Goal: Task Accomplishment & Management: Use online tool/utility

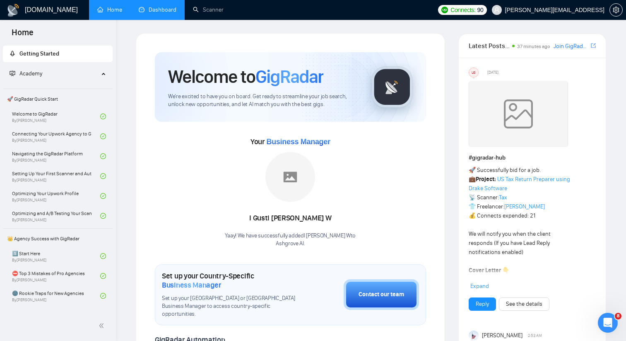
click at [158, 12] on link "Dashboard" at bounding box center [158, 9] width 38 height 7
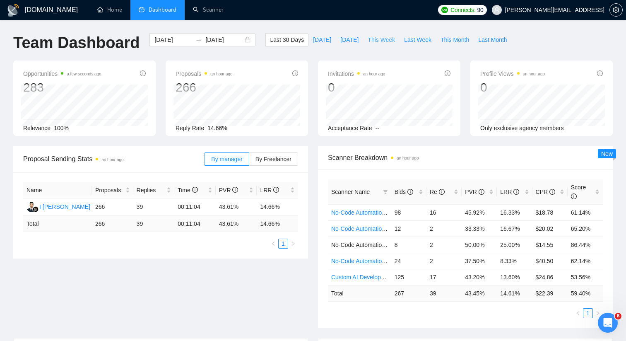
click at [389, 37] on span "This Week" at bounding box center [381, 39] width 27 height 9
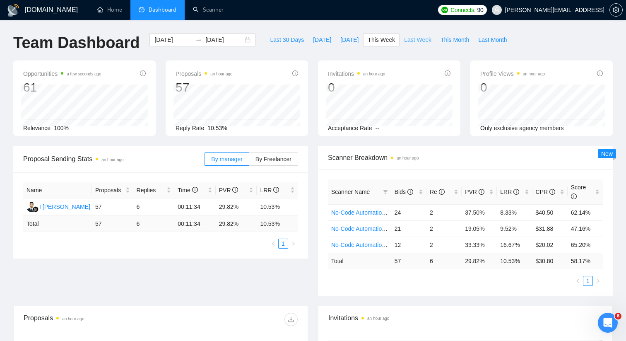
click at [422, 41] on span "Last Week" at bounding box center [417, 39] width 27 height 9
type input "2025-08-25"
type input "2025-08-31"
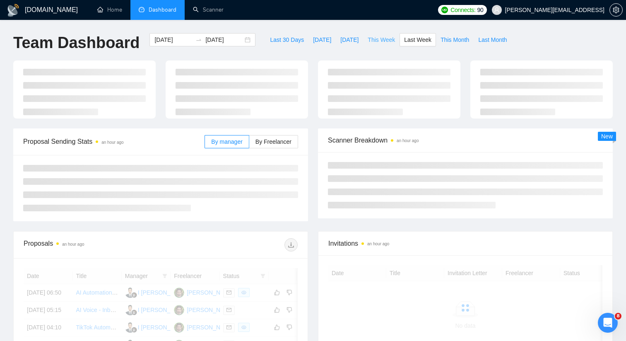
click at [386, 40] on span "This Week" at bounding box center [381, 39] width 27 height 9
type input "2025-09-01"
type input "2025-09-07"
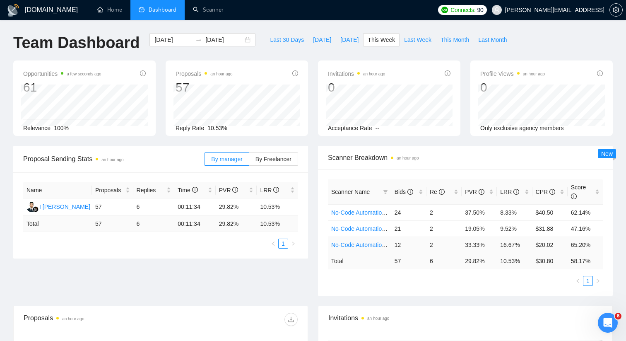
click at [377, 243] on link "No-Code Automation (Budget Filters)" at bounding box center [378, 244] width 95 height 7
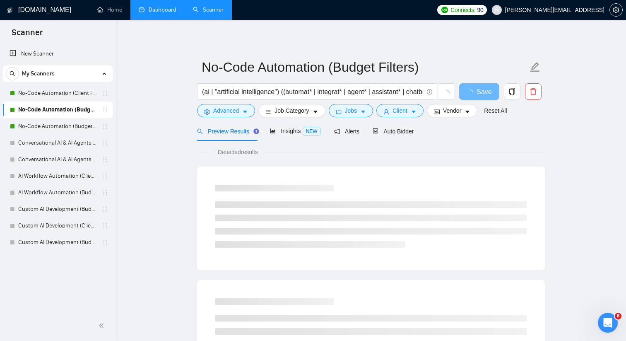
click at [157, 13] on link "Dashboard" at bounding box center [158, 9] width 38 height 7
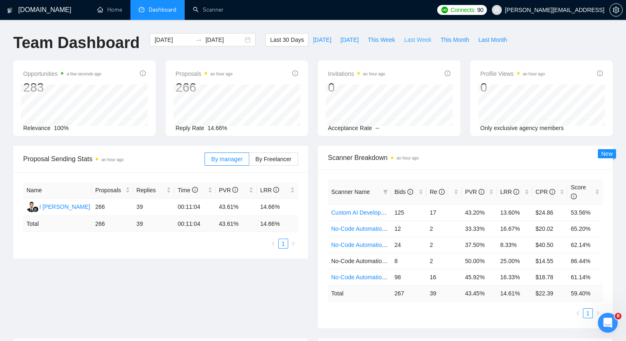
click at [428, 40] on span "Last Week" at bounding box center [417, 39] width 27 height 9
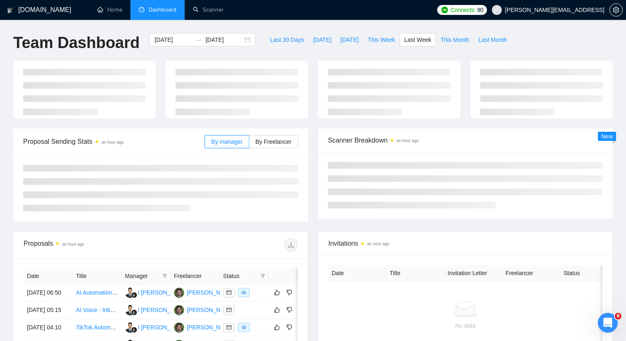
type input "2025-08-25"
type input "2025-08-31"
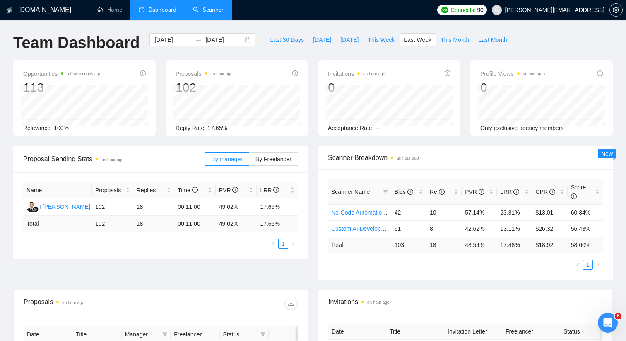
click at [215, 10] on link "Scanner" at bounding box center [208, 9] width 31 height 7
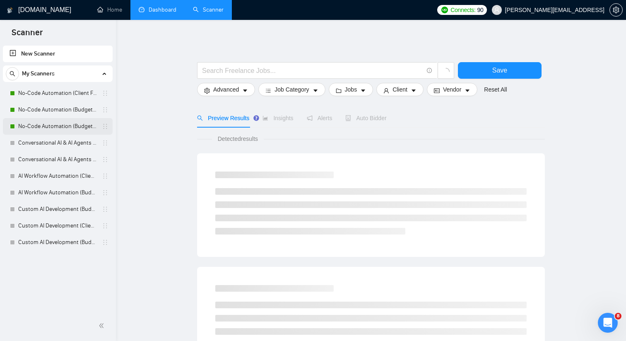
click at [49, 122] on link "No-Code Automation (Budget Filters W4, Aug)" at bounding box center [57, 126] width 79 height 17
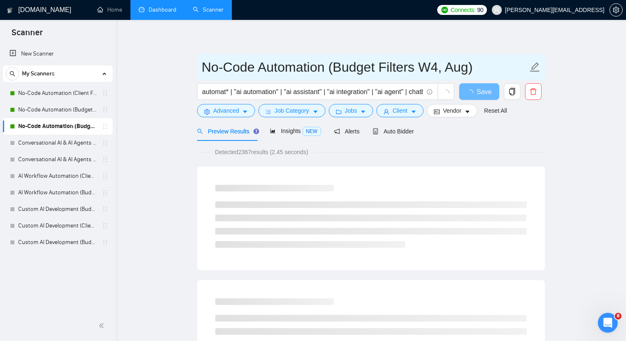
drag, startPoint x: 327, startPoint y: 67, endPoint x: 471, endPoint y: 67, distance: 143.2
click at [471, 67] on input "No-Code Automation (Budget Filters W4, Aug)" at bounding box center [365, 67] width 326 height 21
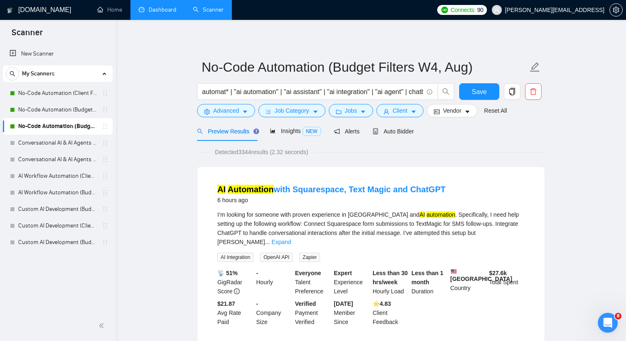
click at [217, 113] on span "Advanced" at bounding box center [226, 110] width 26 height 9
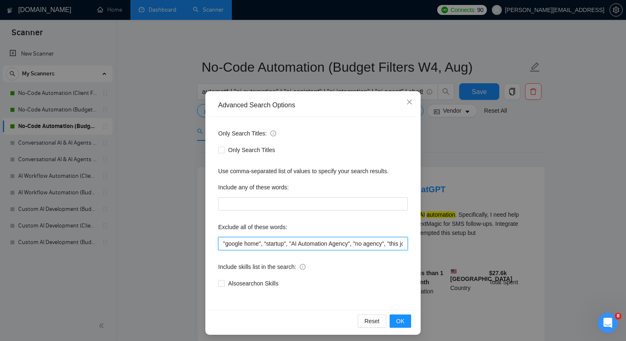
click at [223, 243] on input ""google home", "startup", "AI Automation Agency", "no agency", "this job is not…" at bounding box center [313, 243] width 190 height 13
type input ""Squarespace", "google home", "startup", "AI Automation Agency", "no agency", "…"
click at [401, 321] on span "OK" at bounding box center [400, 320] width 8 height 9
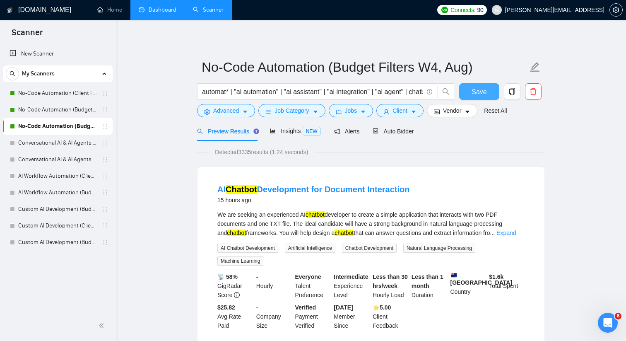
click at [471, 91] on button "Save" at bounding box center [479, 91] width 40 height 17
click at [483, 89] on span "Save" at bounding box center [478, 91] width 15 height 10
click at [168, 7] on link "Dashboard" at bounding box center [158, 9] width 38 height 7
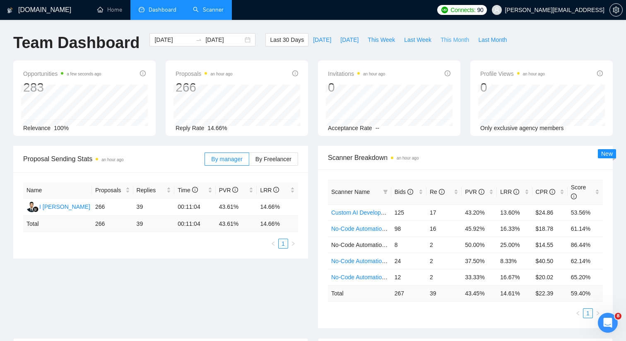
click at [457, 39] on span "This Month" at bounding box center [454, 39] width 29 height 9
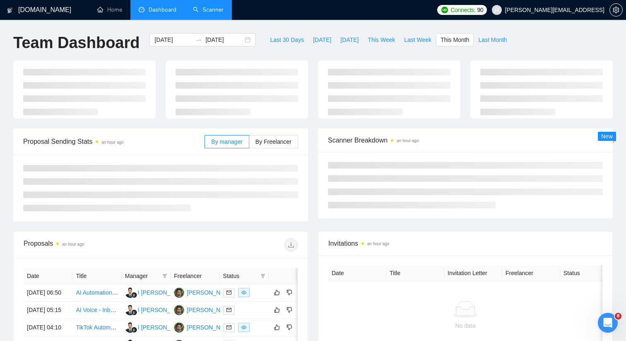
type input "2025-09-01"
type input "2025-09-30"
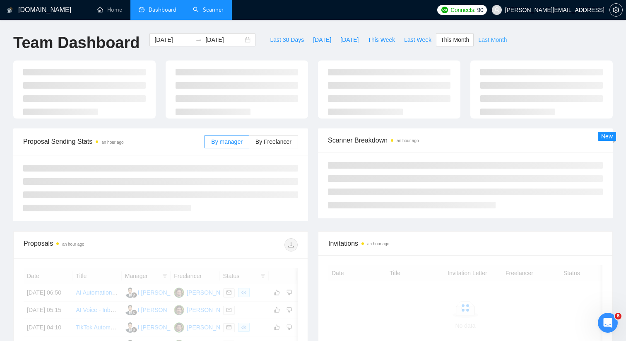
click at [485, 39] on span "Last Month" at bounding box center [492, 39] width 29 height 9
type input "2025-08-01"
type input "2025-08-31"
click at [417, 39] on span "Last Week" at bounding box center [417, 39] width 27 height 9
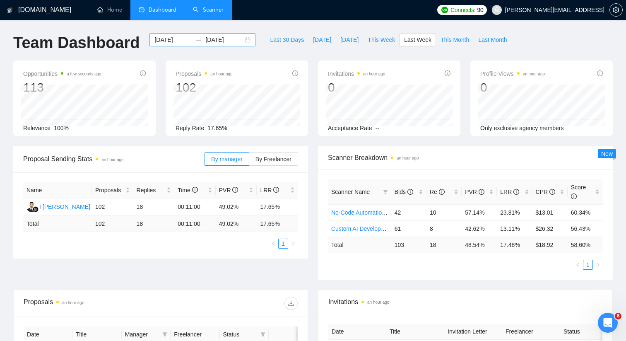
click at [242, 41] on div "2025-08-25 2025-08-31" at bounding box center [202, 39] width 106 height 13
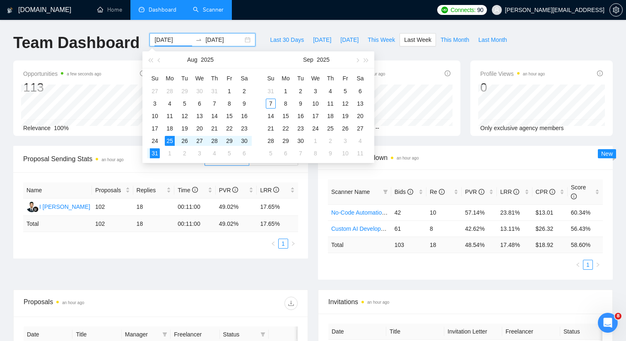
click at [431, 148] on div "Scanner Breakdown an hour ago" at bounding box center [465, 158] width 275 height 24
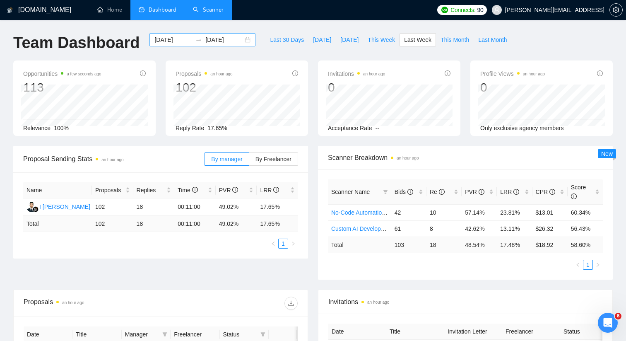
click at [242, 41] on div "2025-08-25 2025-08-31" at bounding box center [202, 39] width 106 height 13
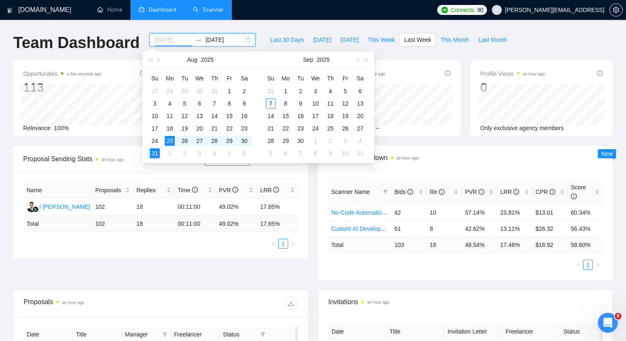
type input "2025-09-07"
click at [269, 101] on div "7" at bounding box center [271, 104] width 10 height 10
type input "2025-09-08"
click at [226, 42] on input at bounding box center [224, 39] width 38 height 9
type input "2025-09-07"
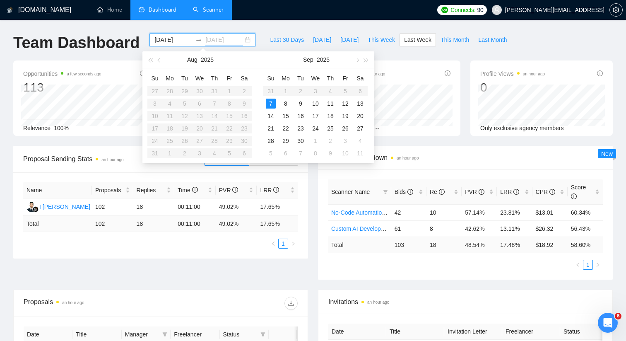
click at [271, 106] on div "7" at bounding box center [271, 104] width 10 height 10
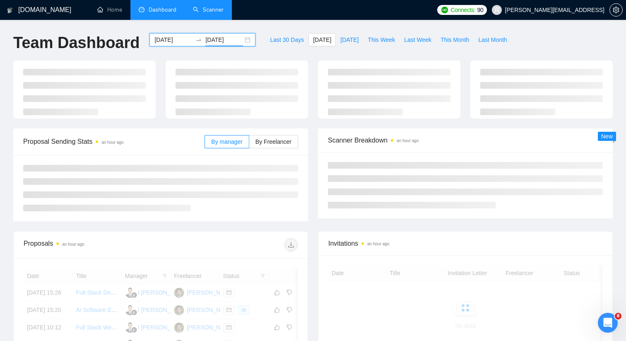
click at [166, 40] on input "2025-09-07" at bounding box center [173, 39] width 38 height 9
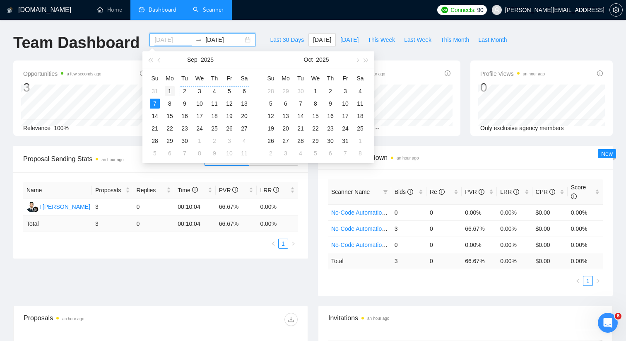
type input "2025-09-01"
click at [174, 90] on div "1" at bounding box center [170, 91] width 10 height 10
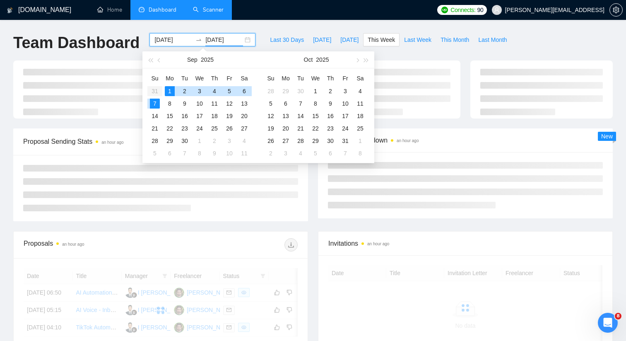
type input "2025-09-07"
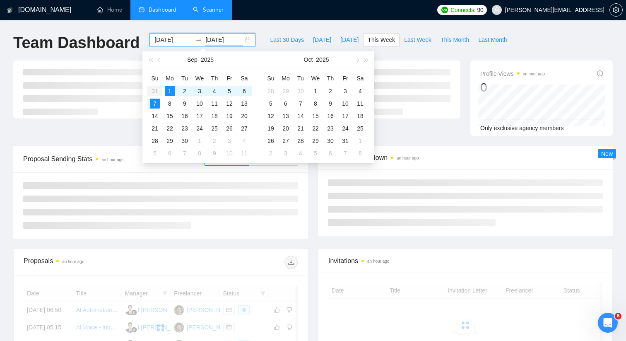
click at [291, 22] on div "GigRadar.io Home Dashboard Scanner Connects: 90 toby@ashgrove.ai Team Dashboard…" at bounding box center [313, 227] width 626 height 454
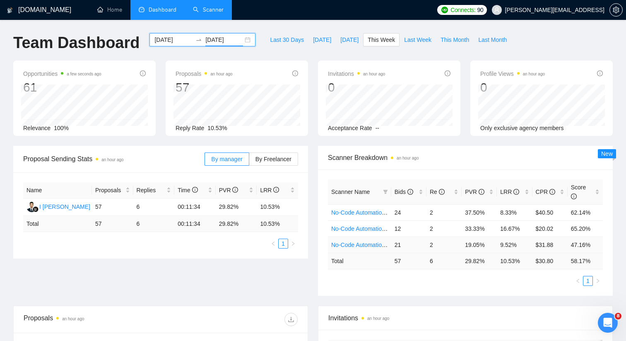
click at [365, 242] on link "No-Code Automation (Budget Filters W4, Aug)" at bounding box center [390, 244] width 118 height 7
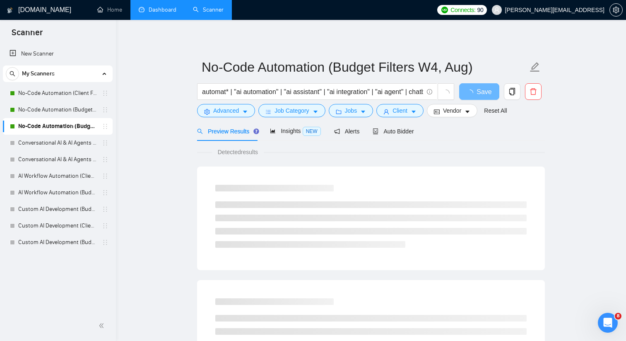
click at [160, 10] on link "Dashboard" at bounding box center [158, 9] width 38 height 7
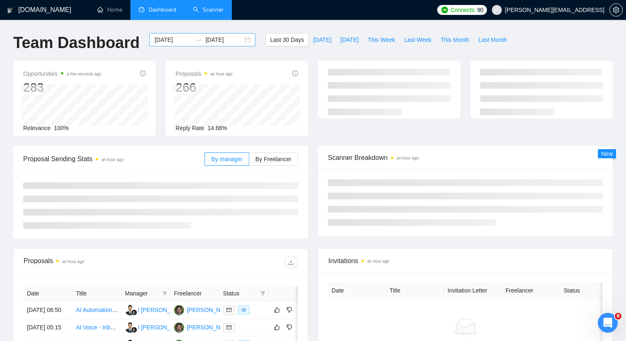
click at [240, 38] on div "2025-08-08 2025-09-07" at bounding box center [202, 39] width 106 height 13
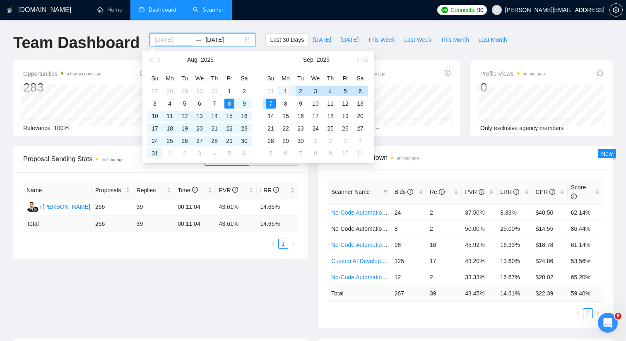
type input "2025-09-01"
click at [287, 91] on div "1" at bounding box center [286, 91] width 10 height 10
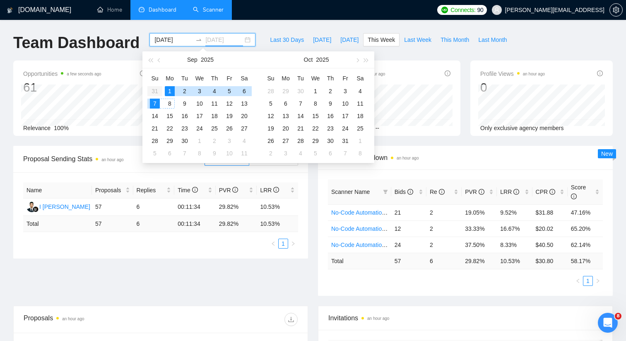
type input "2025-09-07"
click at [156, 104] on div "7" at bounding box center [155, 104] width 10 height 10
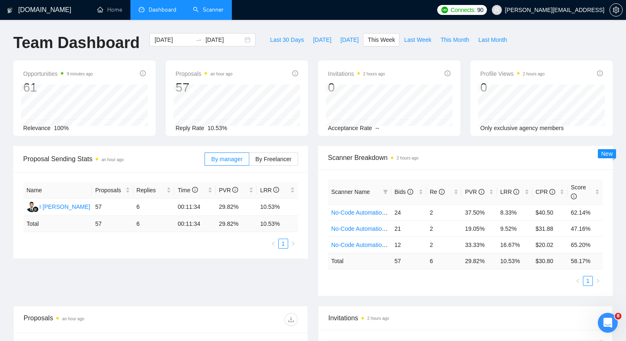
click at [506, 169] on div "Scanner Name Bids Re PVR LRR CPR Score No-Code Automation (Client Filters) 24 2…" at bounding box center [465, 232] width 295 height 126
click at [517, 137] on div "Opportunities 11 minutes ago 61 Relevance 100% Proposals an hour ago 57 2025-09…" at bounding box center [312, 102] width 609 height 85
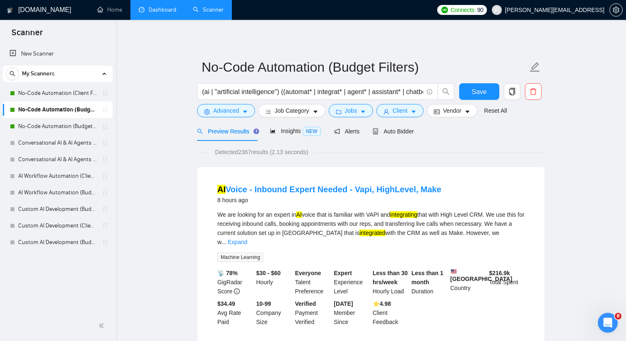
click at [170, 13] on link "Dashboard" at bounding box center [158, 9] width 38 height 7
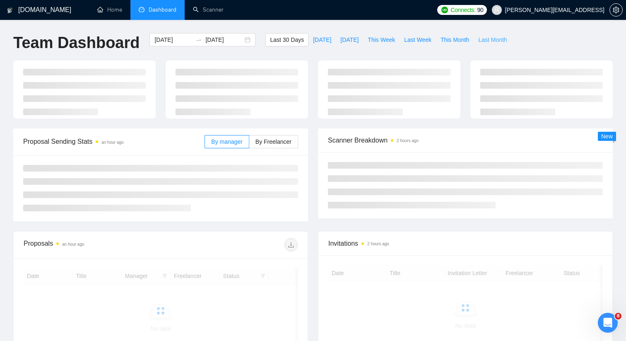
click at [488, 37] on span "Last Month" at bounding box center [492, 39] width 29 height 9
type input "2025-08-01"
type input "2025-08-31"
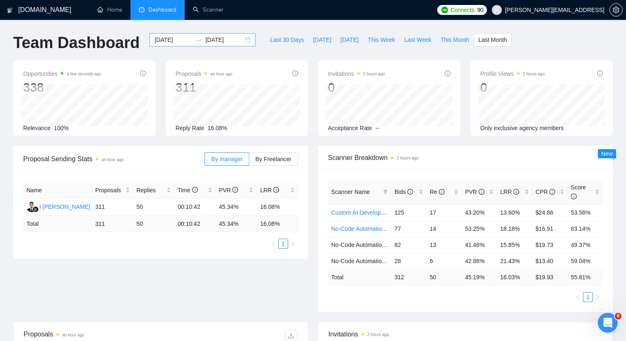
click at [239, 40] on div "2025-08-01 2025-08-31" at bounding box center [202, 39] width 106 height 13
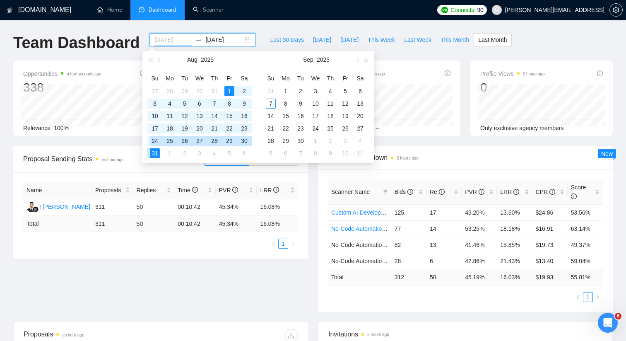
click at [157, 141] on div "24" at bounding box center [155, 141] width 10 height 10
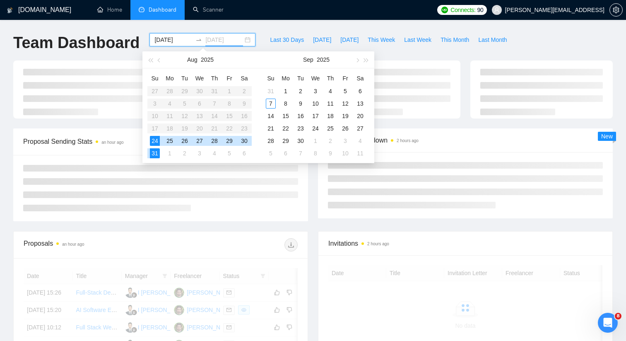
click at [154, 154] on div "31" at bounding box center [155, 153] width 10 height 10
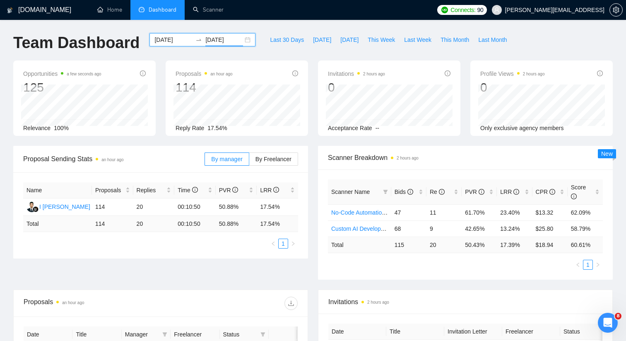
click at [242, 39] on div "2025-08-24 2025-08-31" at bounding box center [202, 39] width 106 height 13
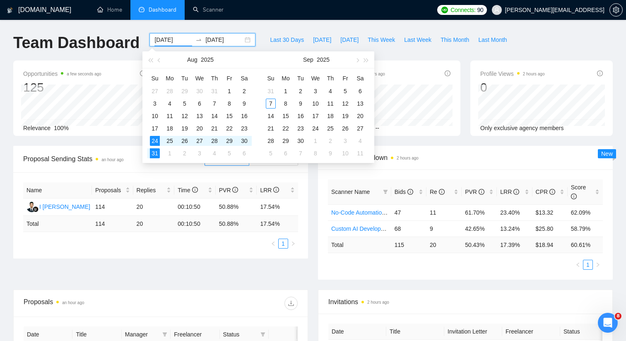
drag, startPoint x: 161, startPoint y: 62, endPoint x: 252, endPoint y: 65, distance: 91.9
click at [252, 65] on div "Aug 2025" at bounding box center [200, 59] width 116 height 17
type input "2025-08-01"
click at [231, 89] on div "1" at bounding box center [229, 91] width 10 height 10
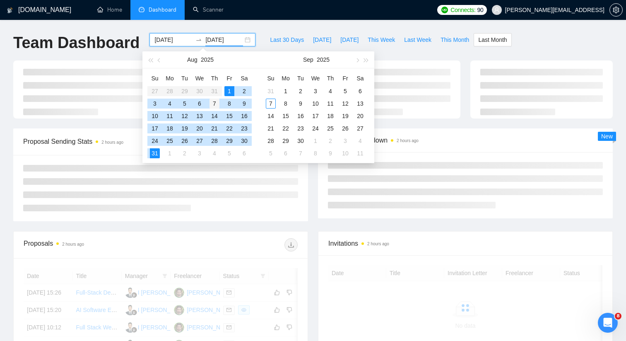
type input "2025-08-07"
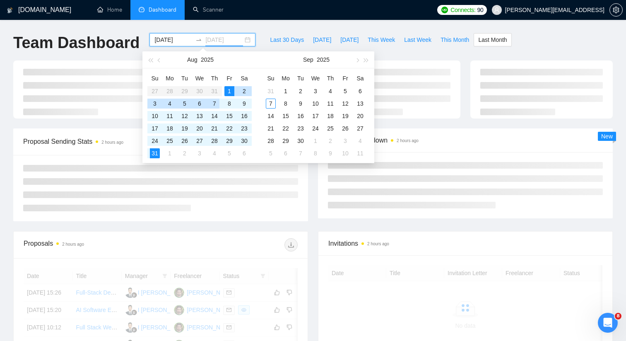
click at [212, 103] on div "7" at bounding box center [214, 104] width 10 height 10
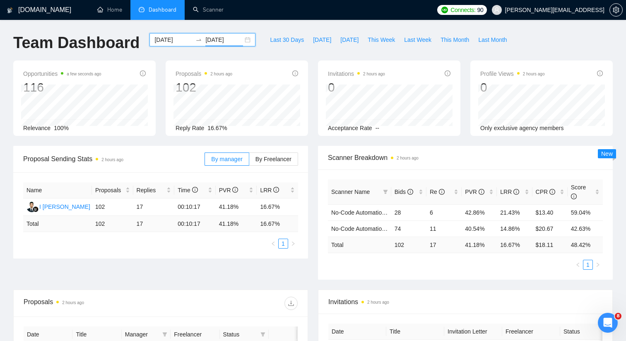
click at [245, 40] on div "2025-08-01 2025-08-07" at bounding box center [202, 39] width 106 height 13
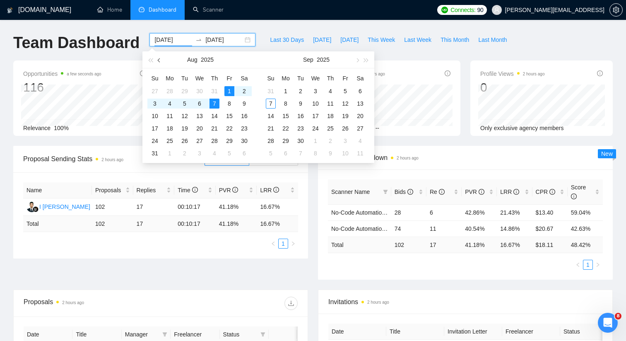
click at [162, 63] on button "button" at bounding box center [159, 59] width 9 height 17
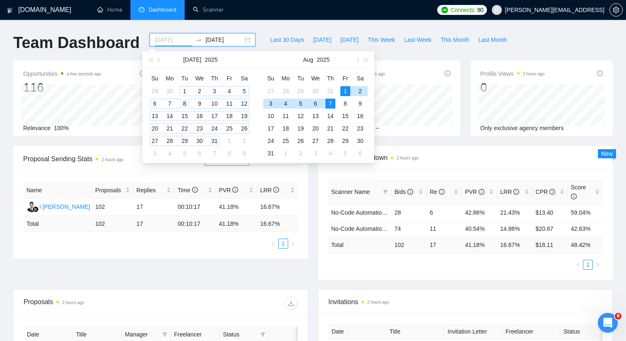
type input "2025-07-08"
click at [186, 101] on div "8" at bounding box center [185, 104] width 10 height 10
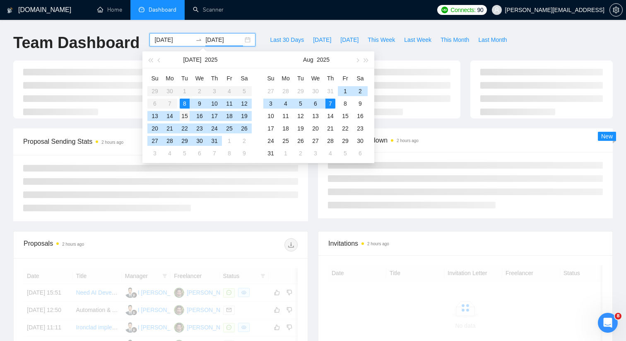
type input "2025-07-15"
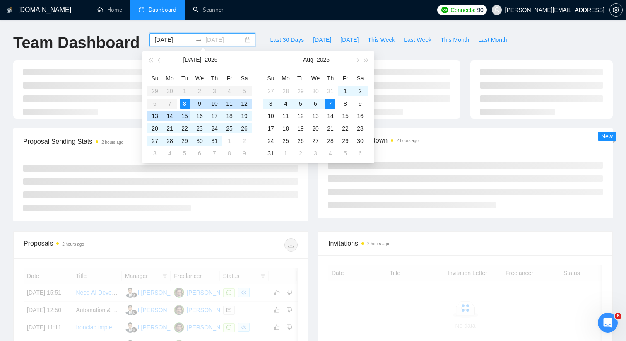
click at [184, 115] on div "15" at bounding box center [185, 116] width 10 height 10
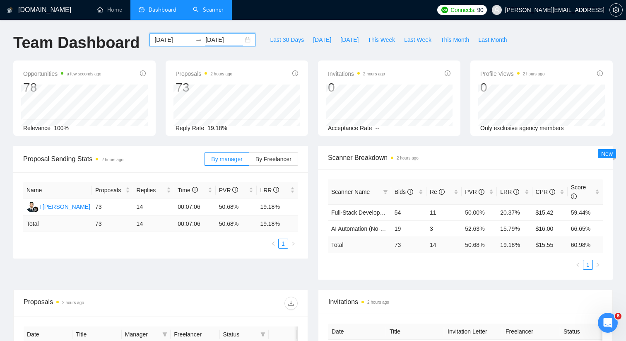
click at [216, 13] on link "Scanner" at bounding box center [208, 9] width 31 height 7
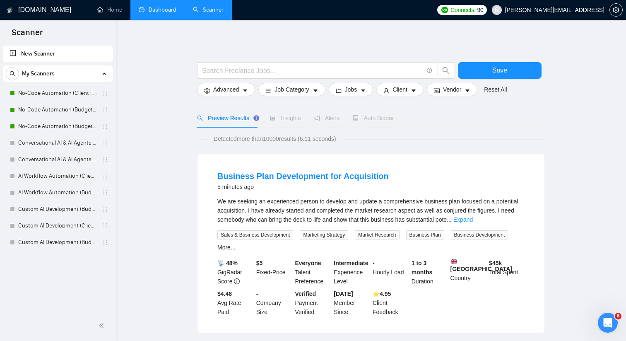
click at [163, 13] on link "Dashboard" at bounding box center [158, 9] width 38 height 7
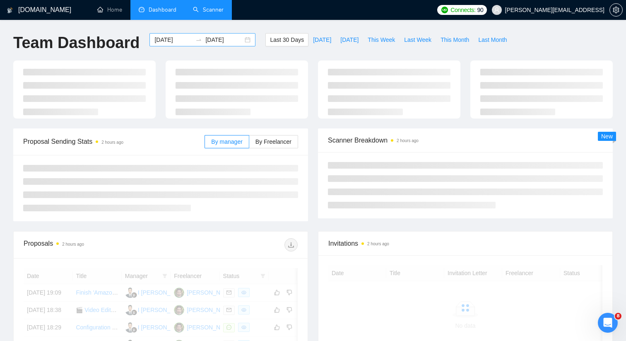
click at [233, 40] on input "2025-09-07" at bounding box center [224, 39] width 38 height 9
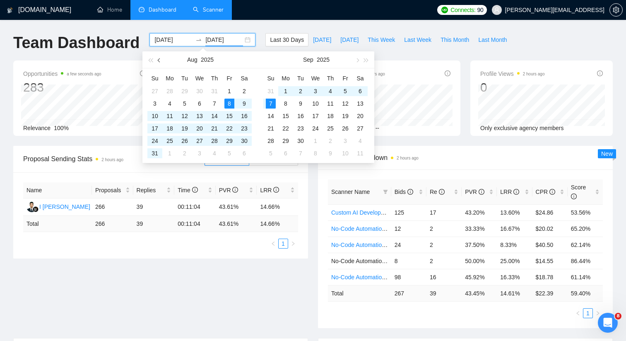
click at [161, 62] on button "button" at bounding box center [159, 59] width 9 height 17
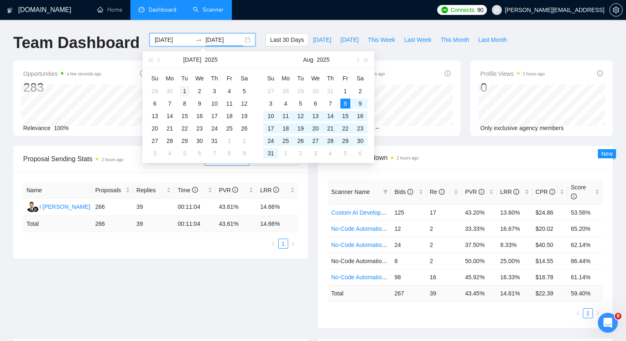
type input "2025-07-01"
click at [187, 89] on div "1" at bounding box center [185, 91] width 10 height 10
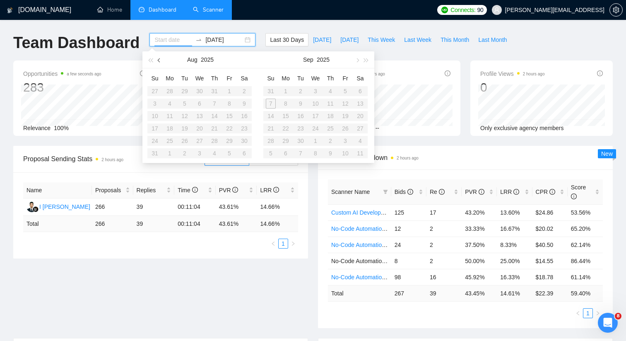
click at [159, 60] on span "button" at bounding box center [160, 60] width 4 height 4
click at [208, 41] on input "2025-07-01" at bounding box center [224, 39] width 38 height 9
click at [157, 38] on input at bounding box center [173, 39] width 38 height 9
type input "2025-07-01"
click at [186, 89] on div "1" at bounding box center [185, 91] width 10 height 10
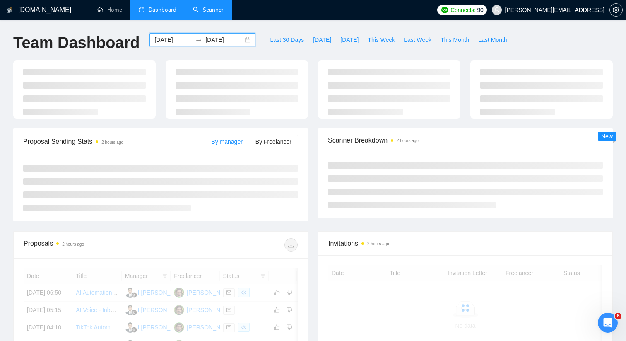
click at [228, 38] on input "2025-07-01" at bounding box center [224, 39] width 38 height 9
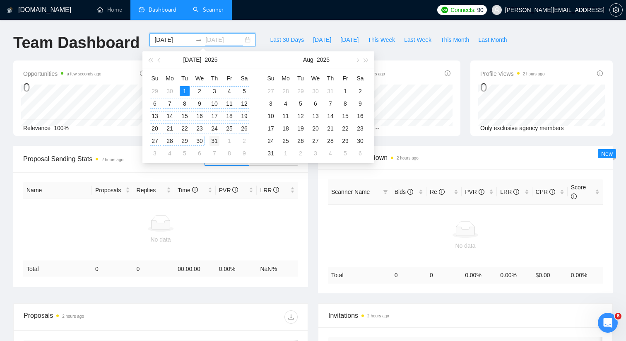
type input "2025-07-31"
click at [213, 139] on div "31" at bounding box center [214, 141] width 10 height 10
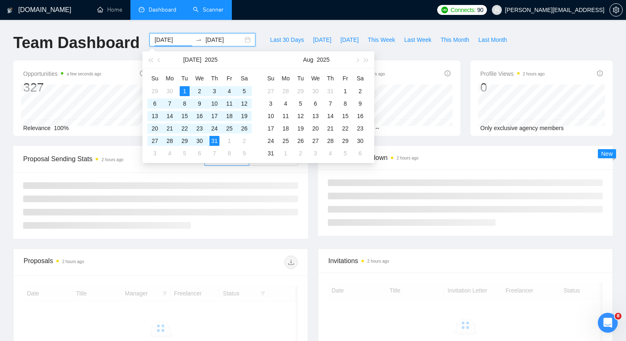
click at [128, 124] on div "Relevance 100%" at bounding box center [84, 127] width 123 height 9
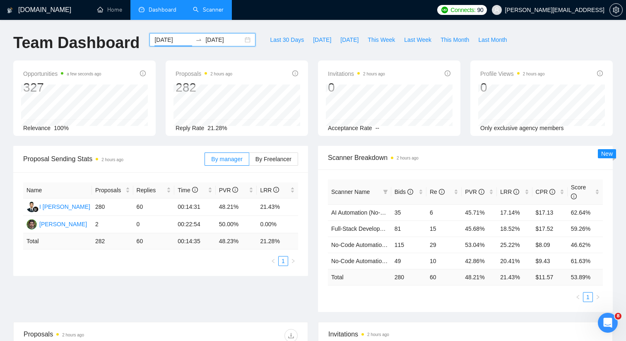
click at [247, 39] on div "2025-07-01 2025-07-31" at bounding box center [202, 39] width 106 height 13
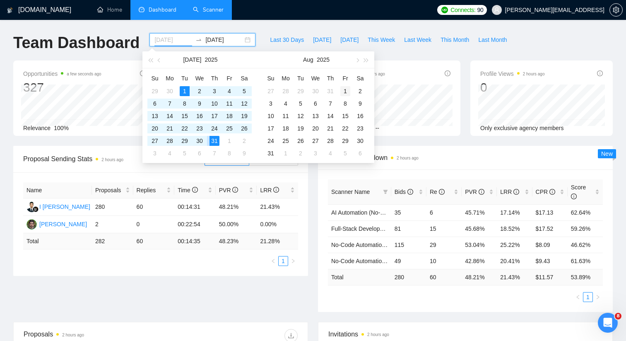
type input "2025-08-01"
click at [343, 89] on div "1" at bounding box center [345, 91] width 10 height 10
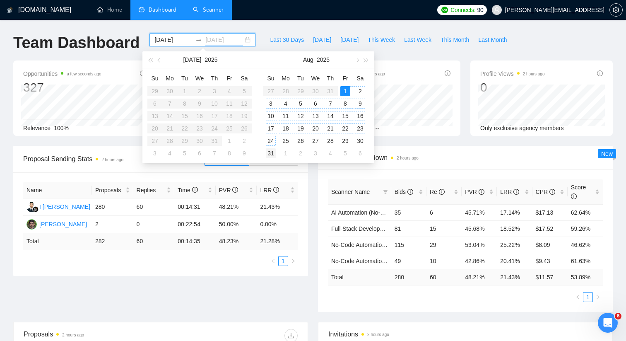
type input "2025-08-31"
click at [267, 148] on div "31" at bounding box center [271, 153] width 10 height 10
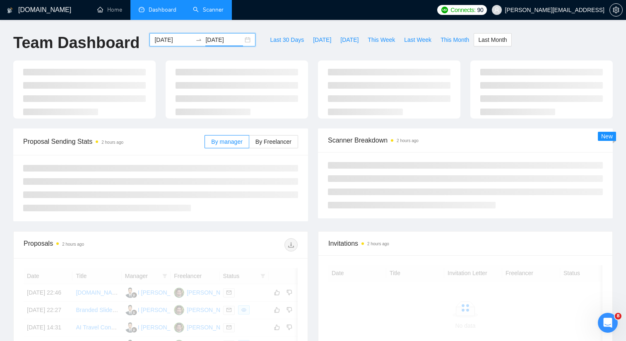
click at [311, 186] on div "Proposal Sending Stats 2 hours ago By manager By Freelancer" at bounding box center [160, 174] width 305 height 93
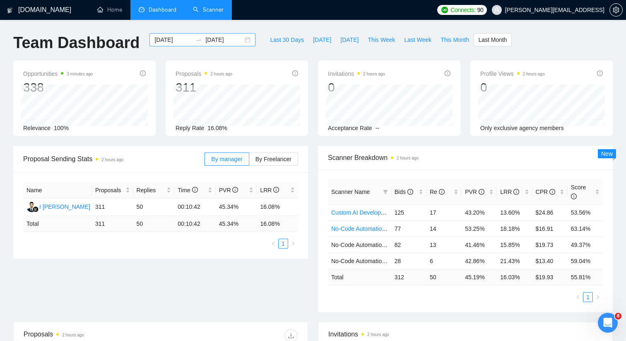
click at [238, 39] on div "2025-08-01 2025-08-31" at bounding box center [202, 39] width 106 height 13
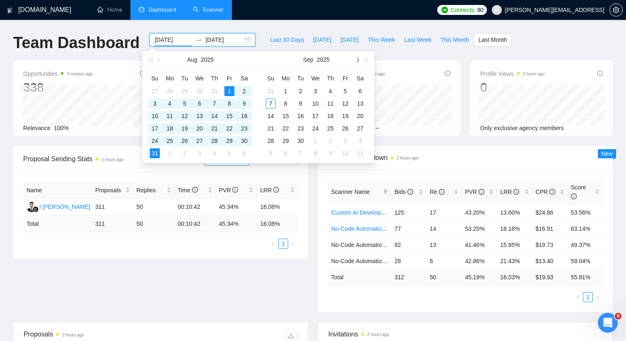
click at [356, 60] on span "button" at bounding box center [357, 60] width 4 height 4
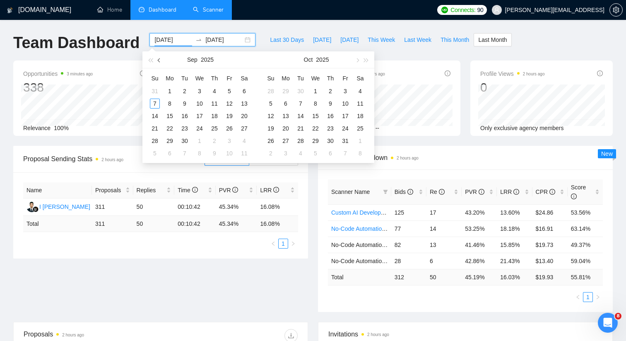
click at [159, 60] on span "button" at bounding box center [160, 60] width 4 height 4
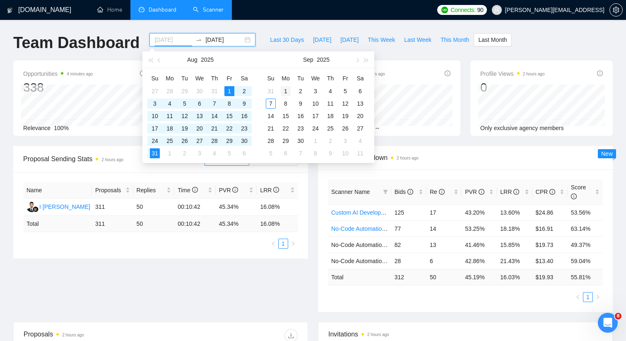
type input "2025-09-01"
click at [286, 89] on div "1" at bounding box center [286, 91] width 10 height 10
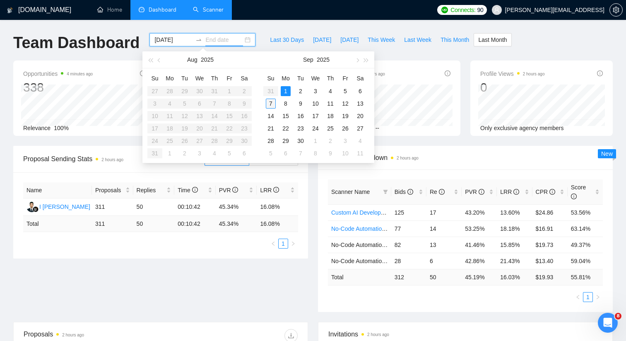
type input "2025-09-07"
click at [268, 104] on div "7" at bounding box center [271, 104] width 10 height 10
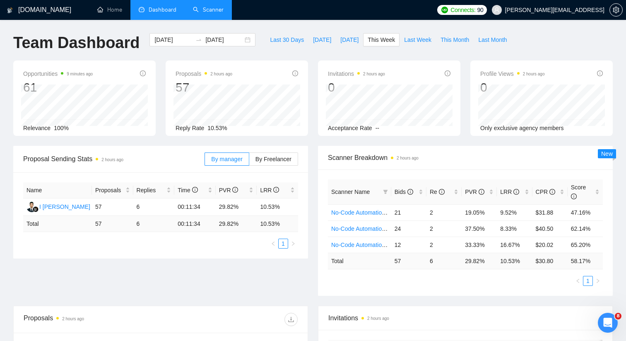
click at [323, 26] on div "GigRadar.io Home Dashboard Scanner Connects: 90 toby@ashgrove.ai Team Dashboard…" at bounding box center [313, 316] width 626 height 633
click at [217, 13] on link "Scanner" at bounding box center [208, 9] width 31 height 7
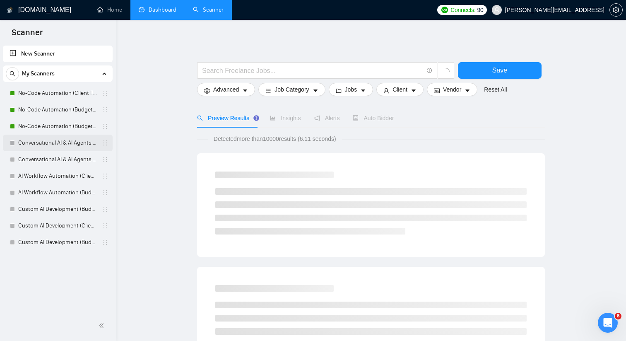
click at [77, 143] on link "Conversational AI & AI Agents (Client Filters)" at bounding box center [57, 143] width 79 height 17
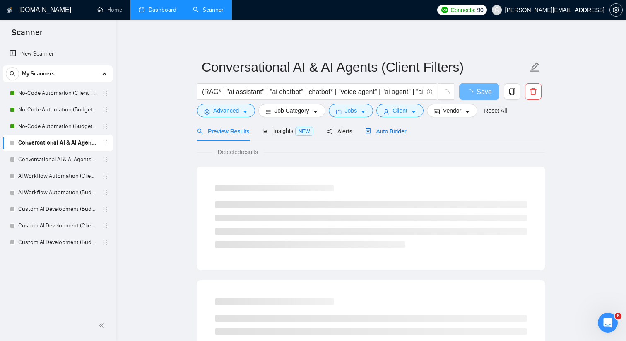
click at [406, 134] on span "Auto Bidder" at bounding box center [385, 131] width 41 height 7
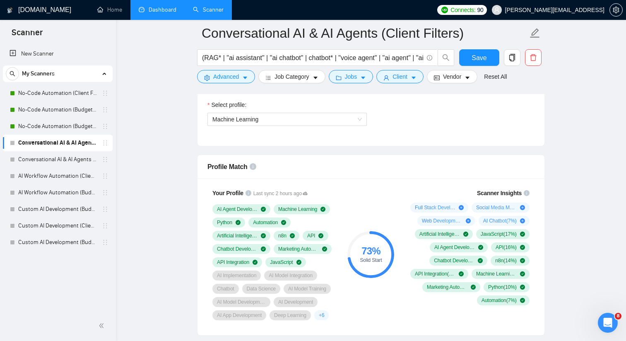
scroll to position [480, 0]
